Goal: Task Accomplishment & Management: Use online tool/utility

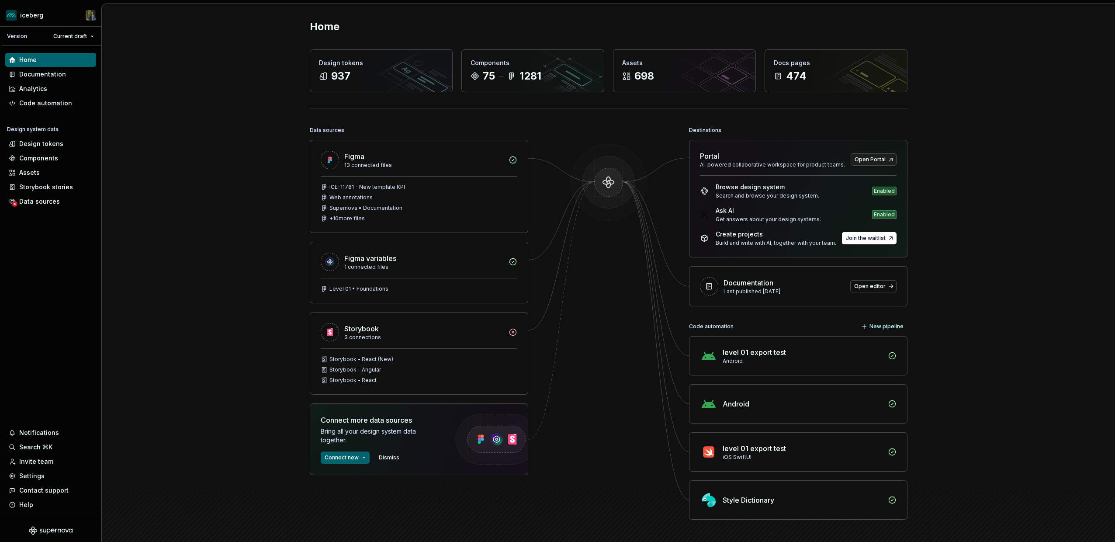
click at [137, 151] on div "Home Design tokens 937 Components 75 1281 Assets 698 Docs pages 474 Data source…" at bounding box center [608, 287] width 1013 height 566
click at [32, 198] on div "Data sources" at bounding box center [39, 201] width 41 height 9
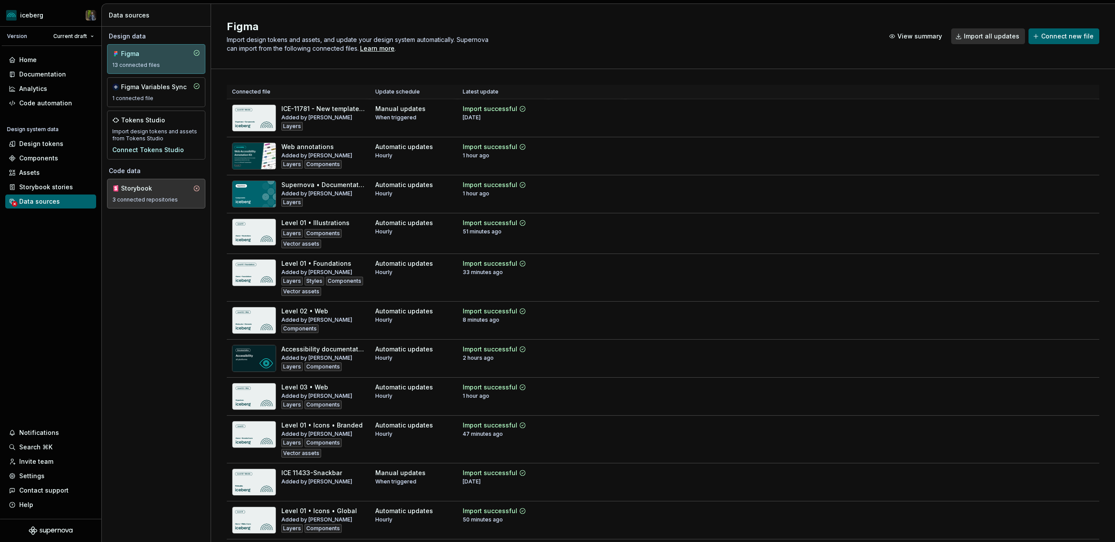
click at [157, 187] on div "Storybook" at bounding box center [142, 188] width 42 height 9
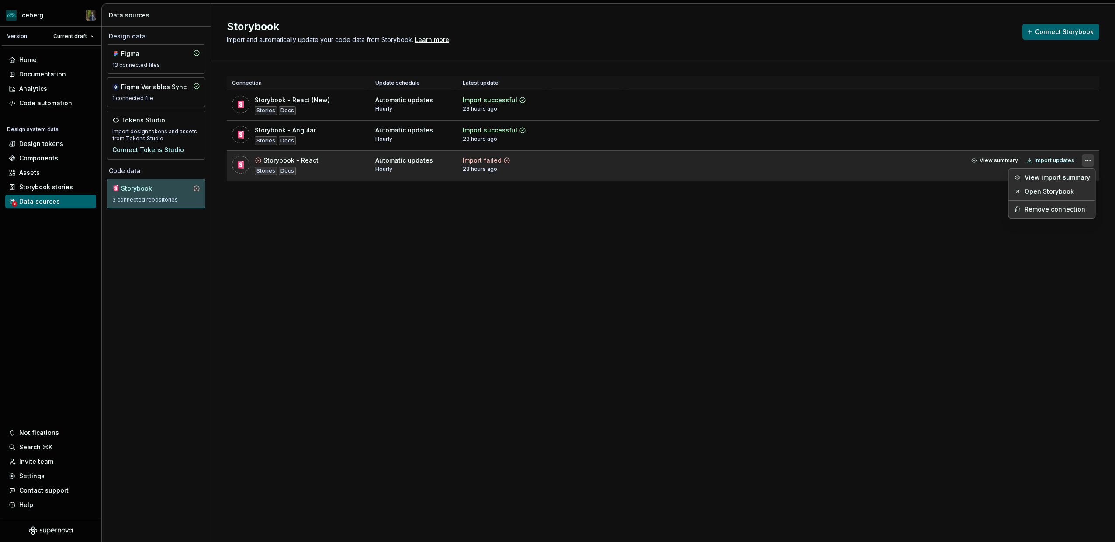
click at [1087, 160] on html "iceberg Version Current draft Home Documentation Analytics Code automation Desi…" at bounding box center [557, 271] width 1115 height 542
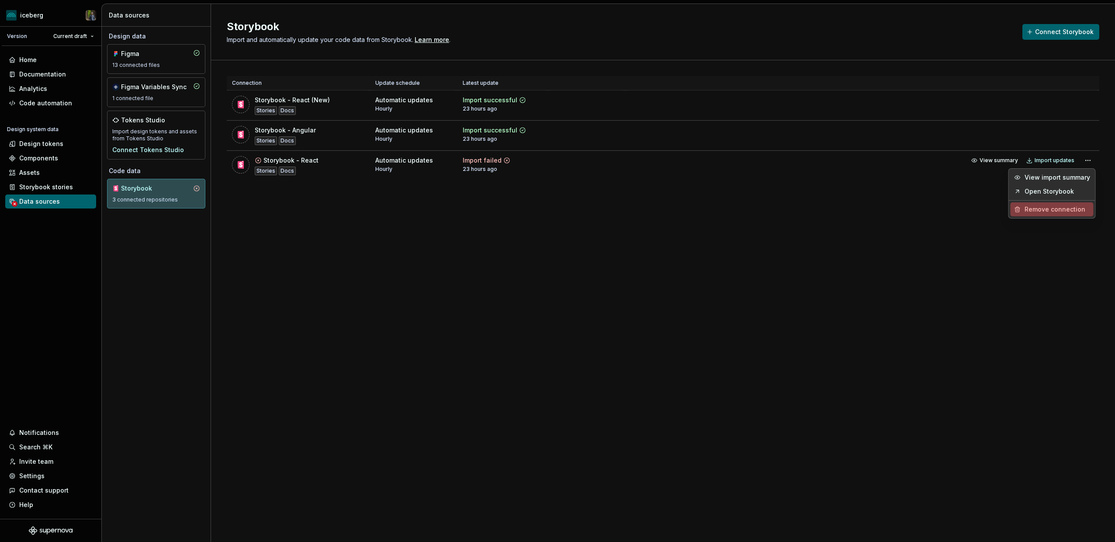
click at [1056, 208] on div "Remove connection" at bounding box center [1057, 209] width 66 height 9
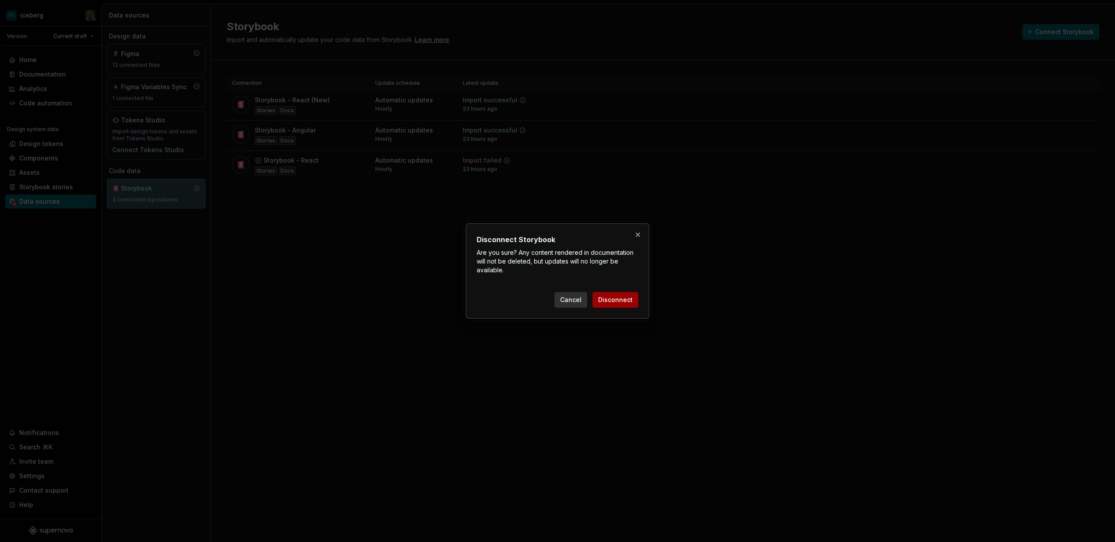
click at [616, 298] on span "Disconnect" at bounding box center [615, 299] width 35 height 9
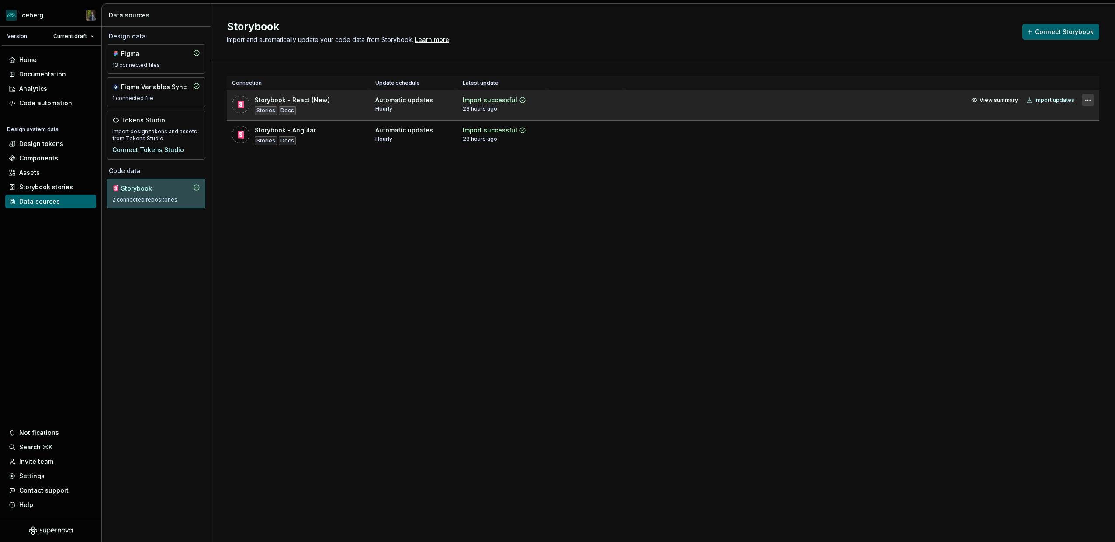
click at [1091, 101] on html "iceberg Version Current draft Home Documentation Analytics Code automation Desi…" at bounding box center [557, 271] width 1115 height 542
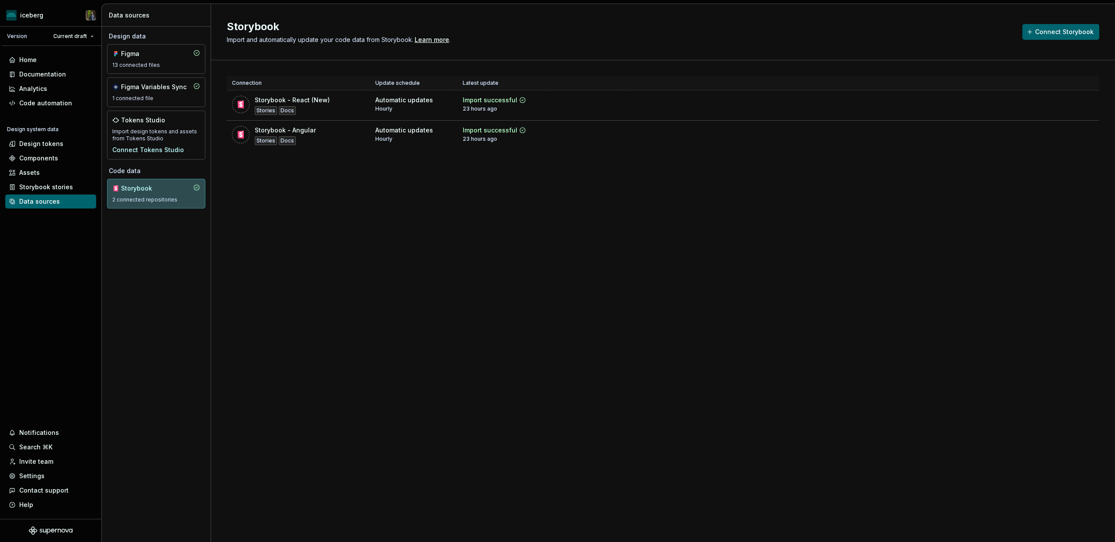
click at [325, 129] on html "iceberg Version Current draft Home Documentation Analytics Code automation Desi…" at bounding box center [557, 271] width 1115 height 542
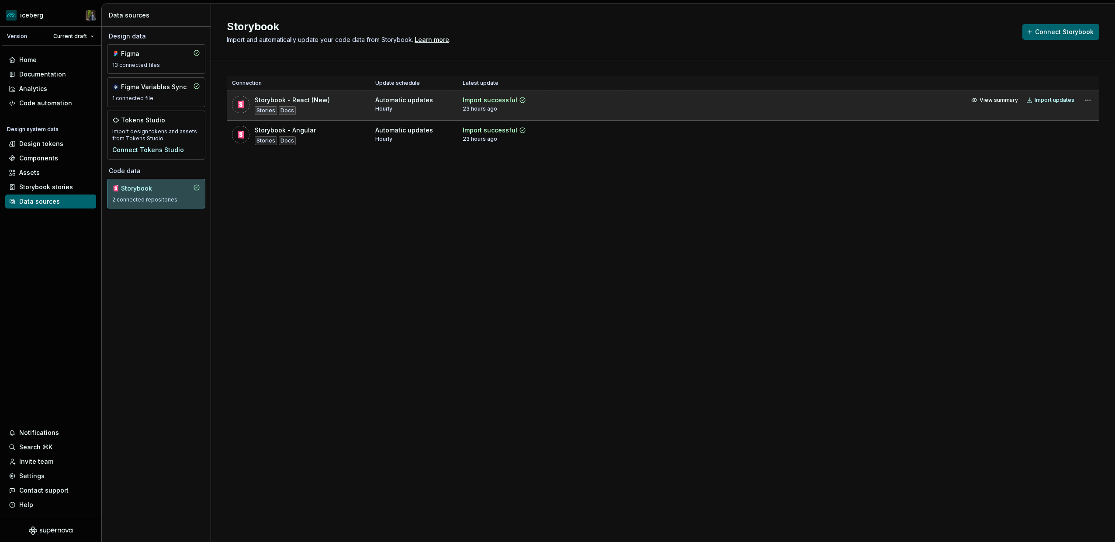
click at [311, 93] on td "Storybook - React (New) Stories Docs" at bounding box center [298, 105] width 143 height 30
click at [311, 100] on div "Storybook - React (New)" at bounding box center [292, 100] width 75 height 9
drag, startPoint x: 324, startPoint y: 100, endPoint x: 329, endPoint y: 100, distance: 5.2
click at [324, 100] on div "Storybook - React (New)" at bounding box center [292, 100] width 75 height 9
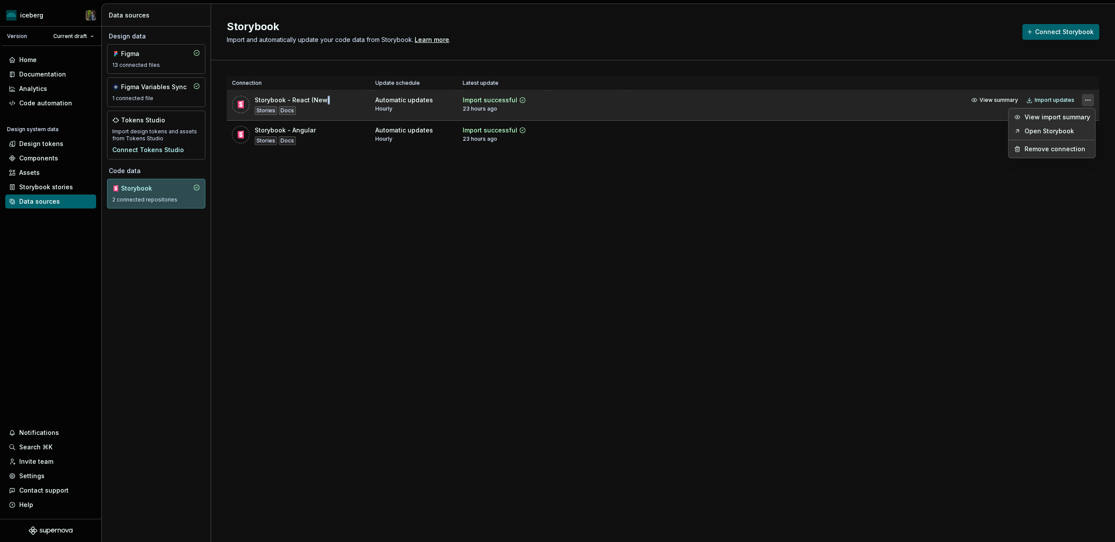
click at [1089, 97] on html "iceberg Version Current draft Home Documentation Analytics Code automation Desi…" at bounding box center [557, 271] width 1115 height 542
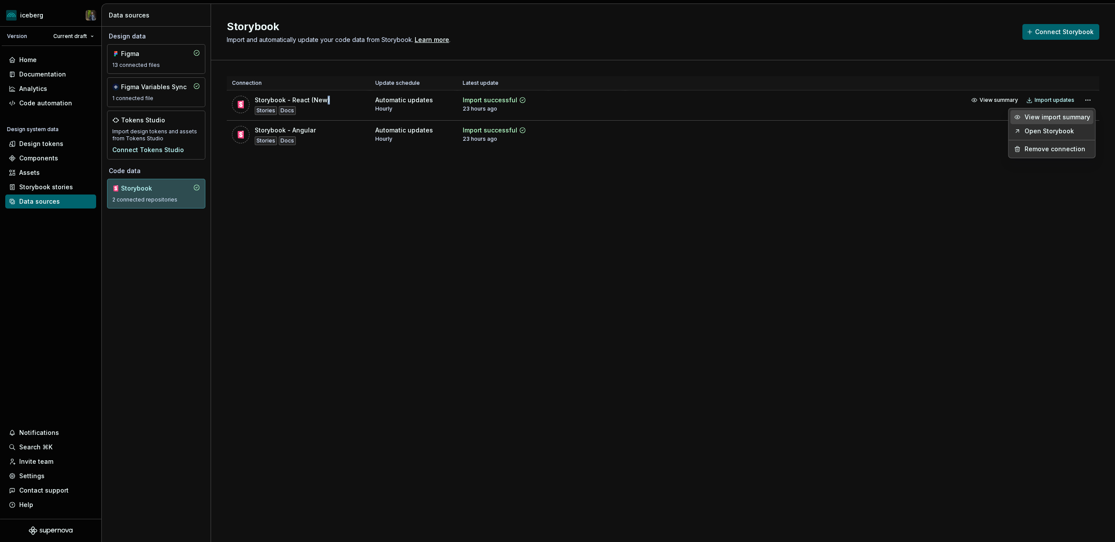
click at [1064, 116] on div "View import summary" at bounding box center [1057, 117] width 66 height 9
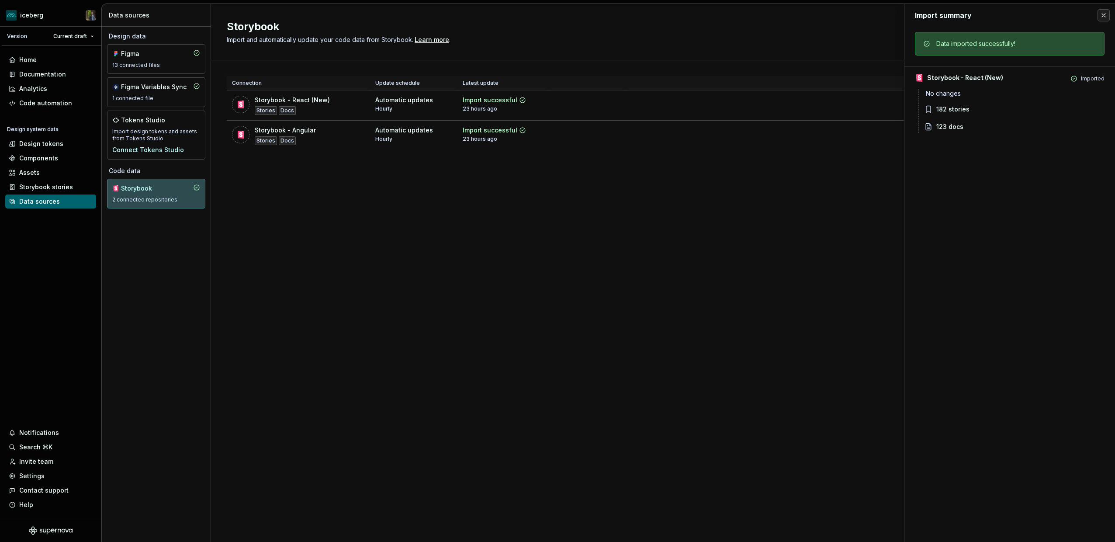
click at [985, 80] on div "Storybook - React (New)" at bounding box center [965, 77] width 76 height 9
click at [1102, 16] on button "button" at bounding box center [1103, 15] width 12 height 12
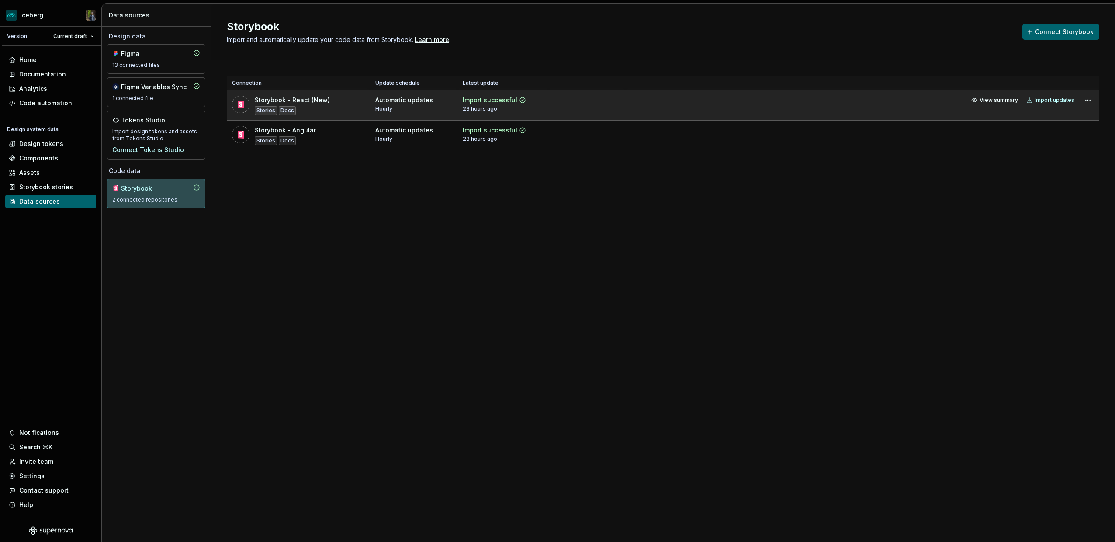
click at [829, 106] on td "View summary Import updates" at bounding box center [862, 99] width 474 height 19
click at [1090, 100] on html "iceberg Version Current draft Home Documentation Analytics Code automation Desi…" at bounding box center [557, 271] width 1115 height 542
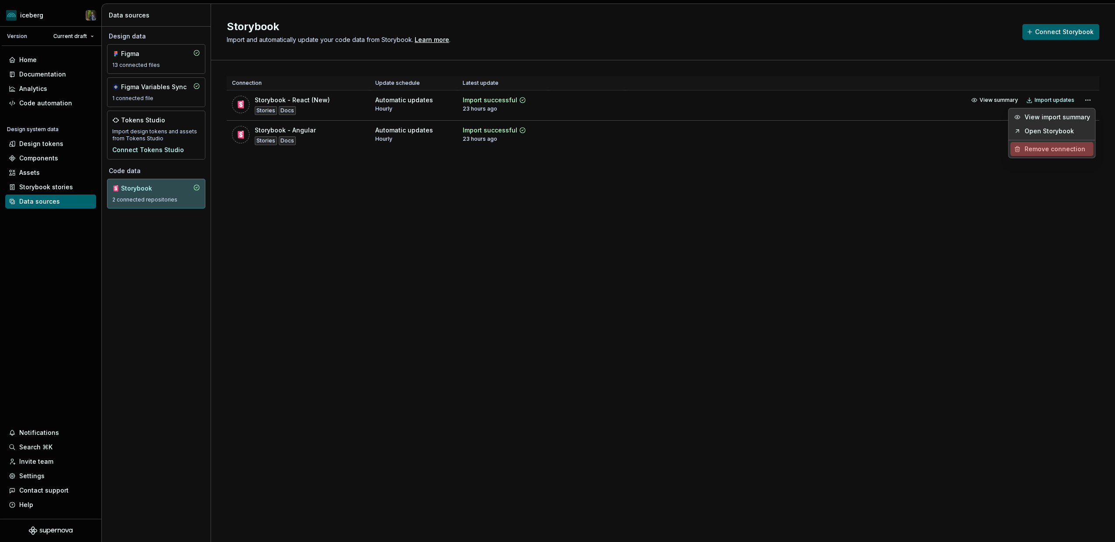
click at [1048, 150] on div "Remove connection" at bounding box center [1057, 149] width 66 height 9
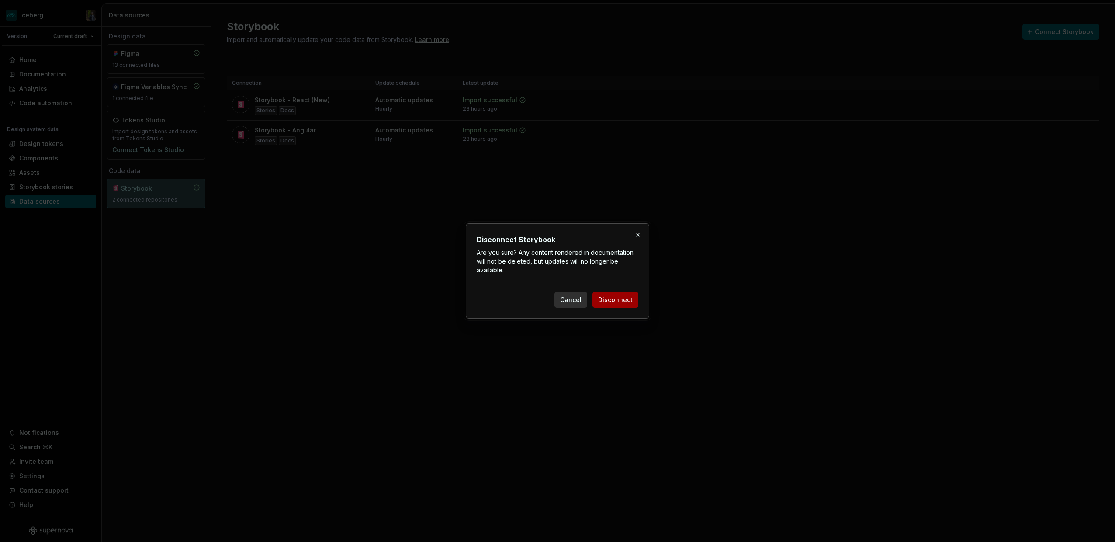
click at [613, 300] on span "Disconnect" at bounding box center [615, 299] width 35 height 9
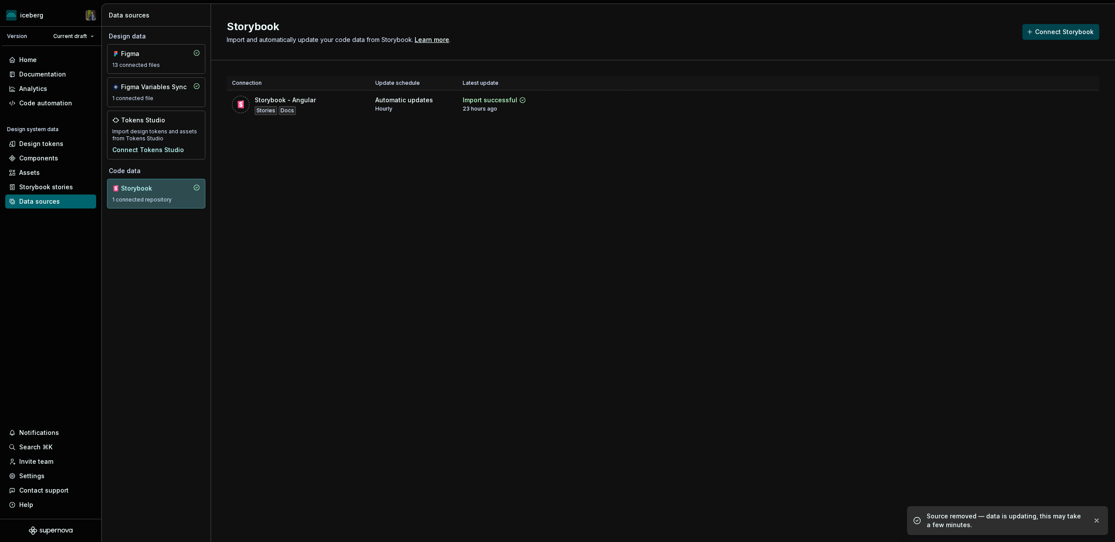
click at [1053, 34] on span "Connect Storybook" at bounding box center [1064, 32] width 59 height 9
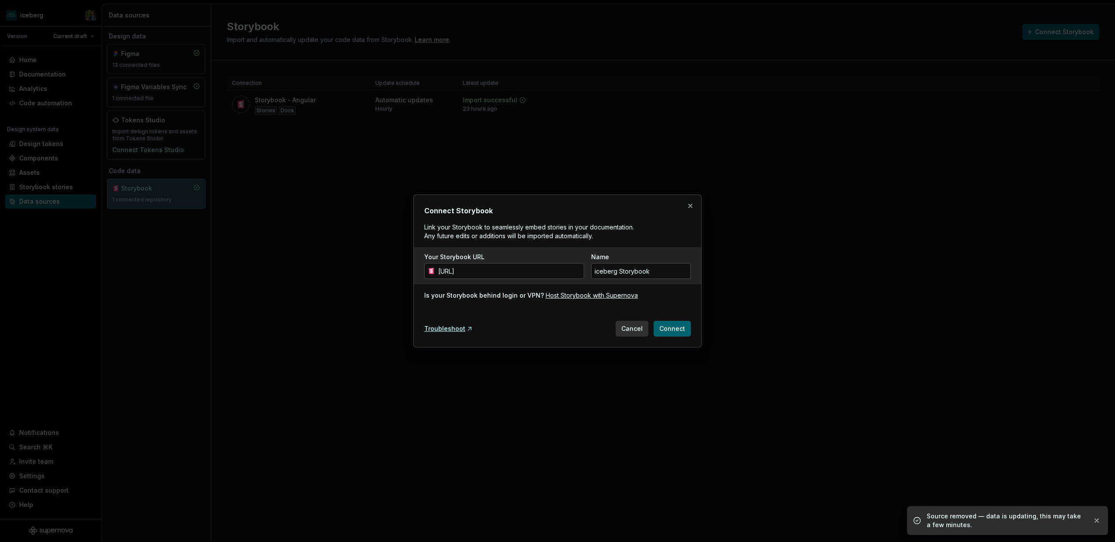
scroll to position [0, 40]
type input "[URL]"
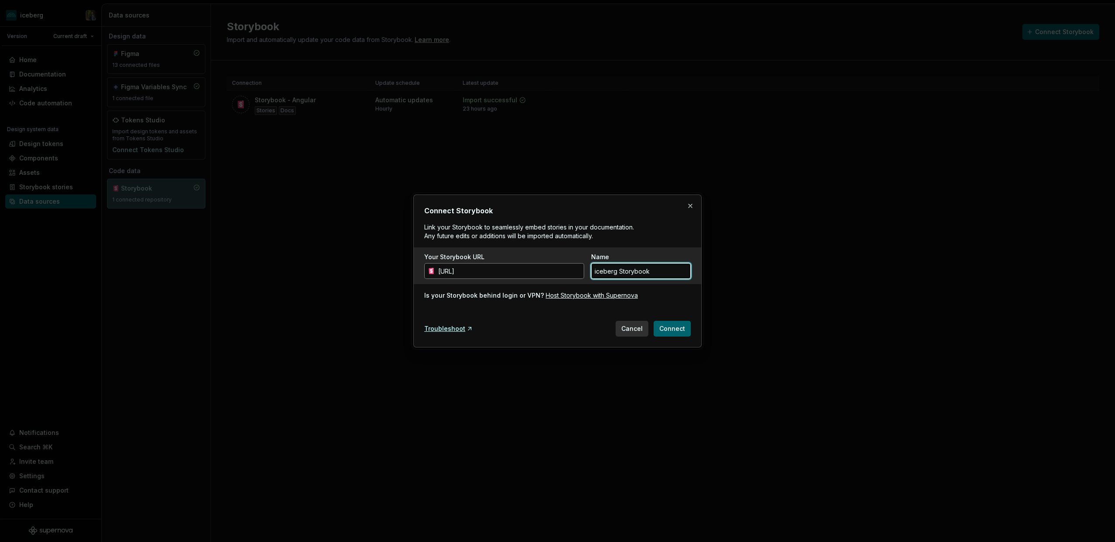
drag, startPoint x: 663, startPoint y: 272, endPoint x: 552, endPoint y: 272, distance: 110.5
click at [552, 272] on div "Your Storybook URL [URL] Name iceberg Storybook" at bounding box center [557, 265] width 266 height 26
type input "Storybook - React"
click at [673, 328] on span "Connect" at bounding box center [672, 328] width 26 height 9
